Goal: Task Accomplishment & Management: Manage account settings

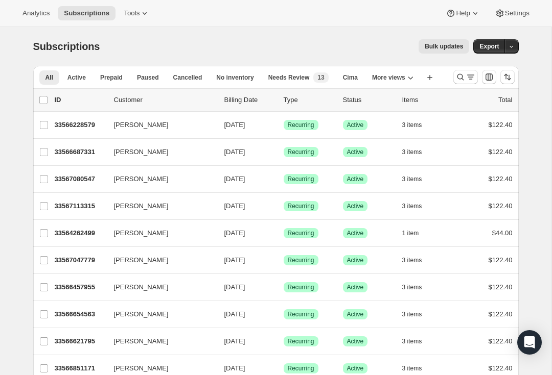
click at [466, 81] on icon "Search and filter results" at bounding box center [470, 77] width 10 height 10
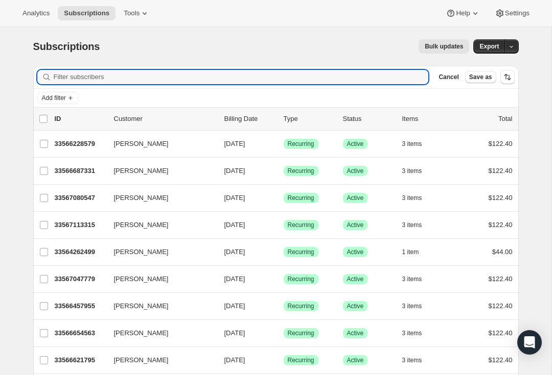
click at [232, 79] on input "Filter subscribers" at bounding box center [241, 77] width 375 height 14
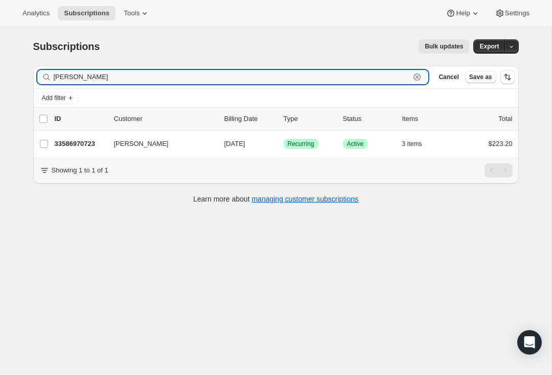
type input "Amanda harris"
click at [198, 146] on icon "button" at bounding box center [199, 144] width 10 height 10
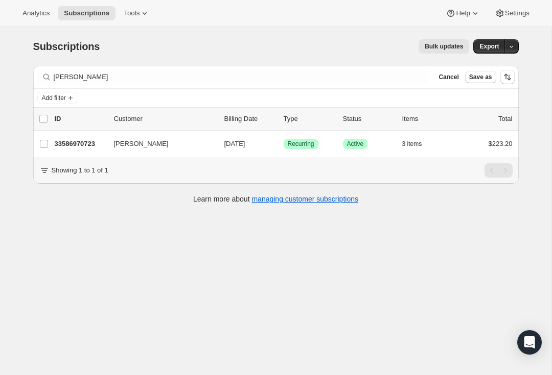
click at [85, 142] on p "33586970723" at bounding box center [80, 144] width 51 height 10
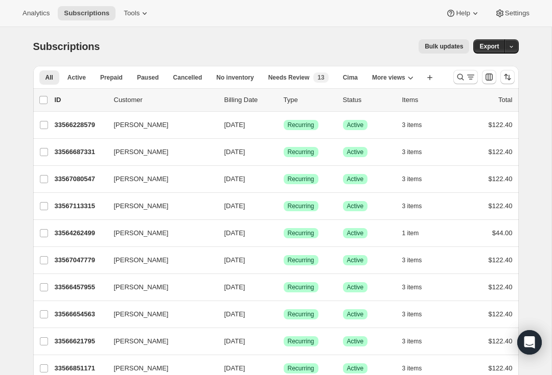
click at [467, 78] on icon "Search and filter results" at bounding box center [470, 77] width 10 height 10
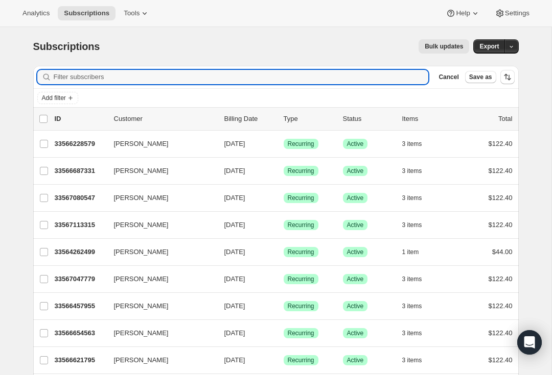
click at [216, 77] on input "Filter subscribers" at bounding box center [241, 77] width 375 height 14
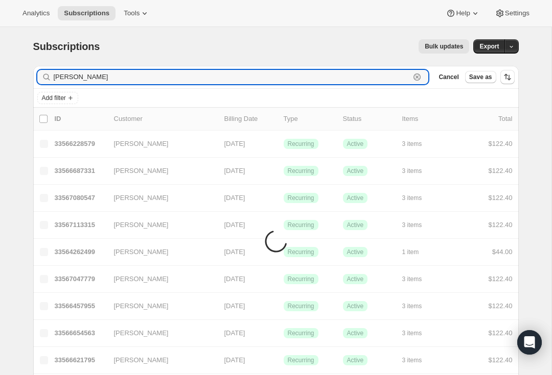
type input "[PERSON_NAME]"
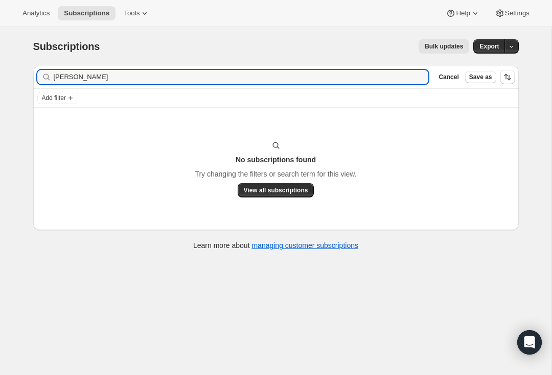
click at [445, 77] on span "Cancel" at bounding box center [448, 77] width 20 height 8
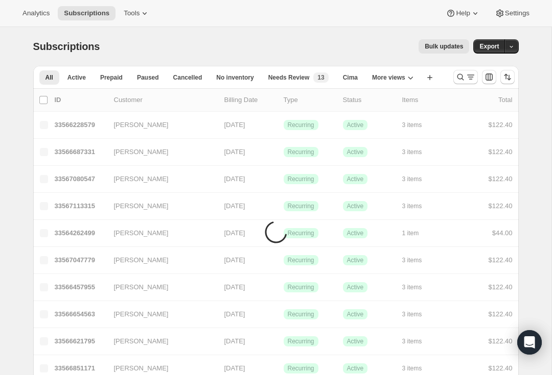
click at [448, 80] on div "All Active Prepaid Paused Cancelled No inventory Needs Review Cima Trad Clubs Q…" at bounding box center [275, 77] width 485 height 22
